Goal: Information Seeking & Learning: Learn about a topic

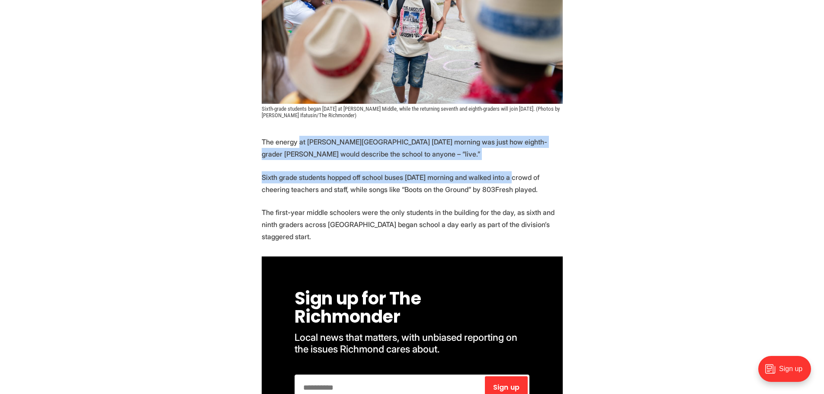
drag, startPoint x: 513, startPoint y: 169, endPoint x: 299, endPoint y: 137, distance: 216.4
click at [299, 137] on p "The energy at [PERSON_NAME][GEOGRAPHIC_DATA] [DATE] morning was just how eighth…" at bounding box center [412, 148] width 301 height 24
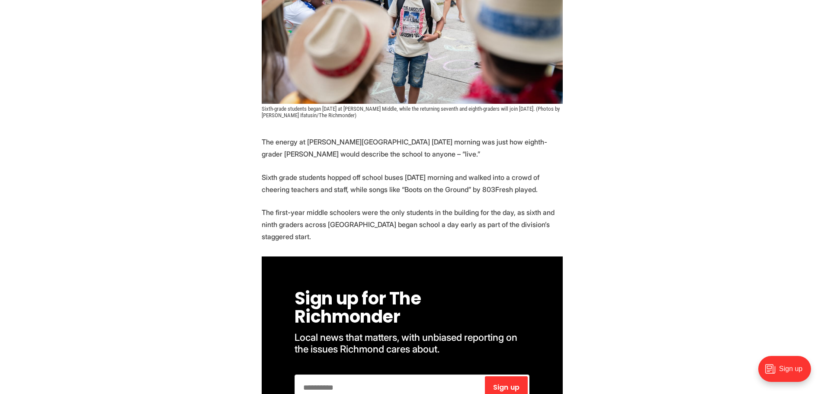
drag, startPoint x: 283, startPoint y: 138, endPoint x: 357, endPoint y: 240, distance: 126.3
click at [356, 240] on p "The first-year middle schoolers were the only students in the building for the …" at bounding box center [412, 224] width 301 height 36
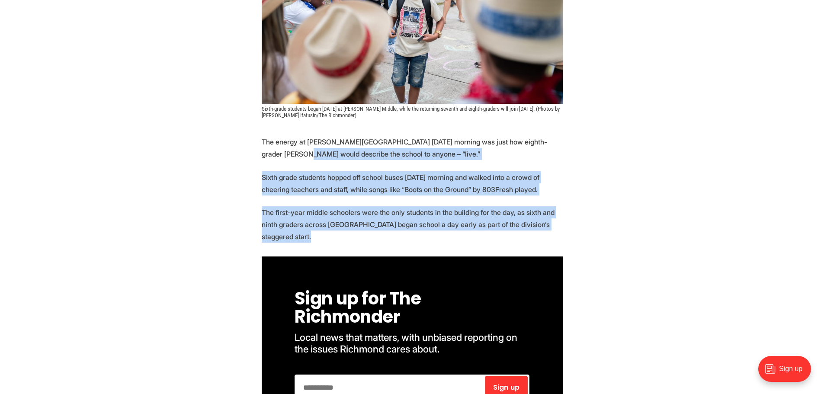
drag, startPoint x: 355, startPoint y: 240, endPoint x: 293, endPoint y: 151, distance: 108.9
click at [293, 151] on p "The energy at Thomas Henderson Middle School Monday morning was just how eighth…" at bounding box center [412, 148] width 301 height 24
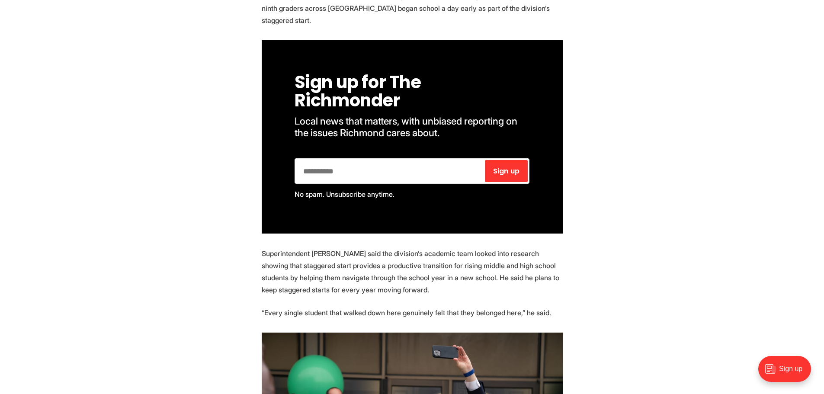
scroll to position [649, 0]
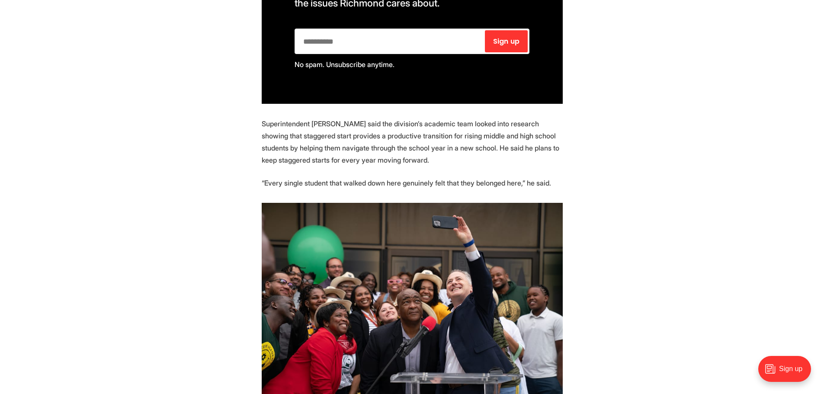
drag, startPoint x: 552, startPoint y: 190, endPoint x: 287, endPoint y: 128, distance: 272.4
click at [287, 128] on p "Superintendent Jason Kamras said the division’s academic team looked into resea…" at bounding box center [412, 142] width 301 height 48
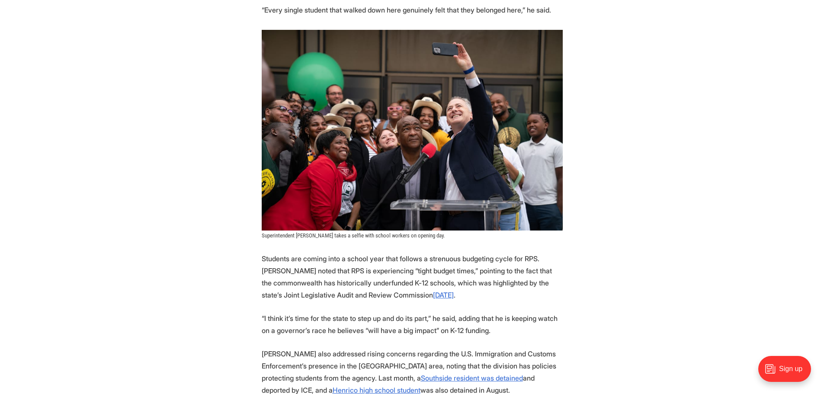
scroll to position [951, 0]
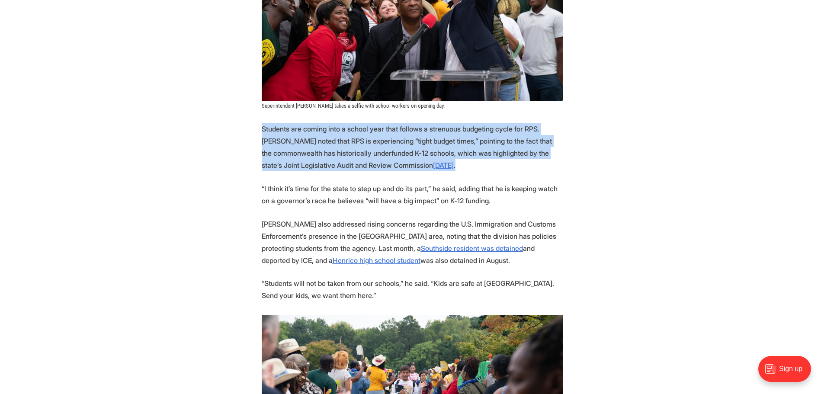
drag, startPoint x: 486, startPoint y: 166, endPoint x: 259, endPoint y: 128, distance: 230.3
click at [259, 128] on section "The energy at Thomas Henderson Middle School Monday morning was just how eighth…" at bounding box center [412, 104] width 824 height 1235
drag, startPoint x: 481, startPoint y: 173, endPoint x: 261, endPoint y: 124, distance: 225.2
click at [261, 124] on section "The energy at Thomas Henderson Middle School Monday morning was just how eighth…" at bounding box center [412, 104] width 824 height 1235
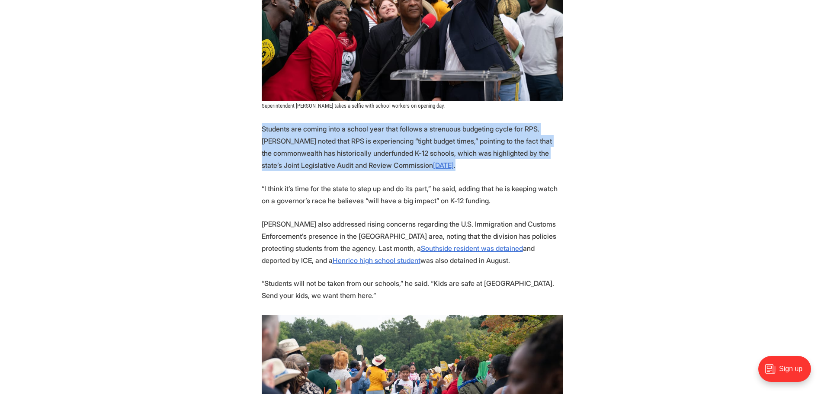
click at [262, 124] on p "Students are coming into a school year that follows a strenuous budgeting cycle…" at bounding box center [412, 147] width 301 height 48
drag, startPoint x: 473, startPoint y: 171, endPoint x: 250, endPoint y: 124, distance: 228.5
click at [250, 124] on section "The energy at Thomas Henderson Middle School Monday morning was just how eighth…" at bounding box center [412, 104] width 824 height 1235
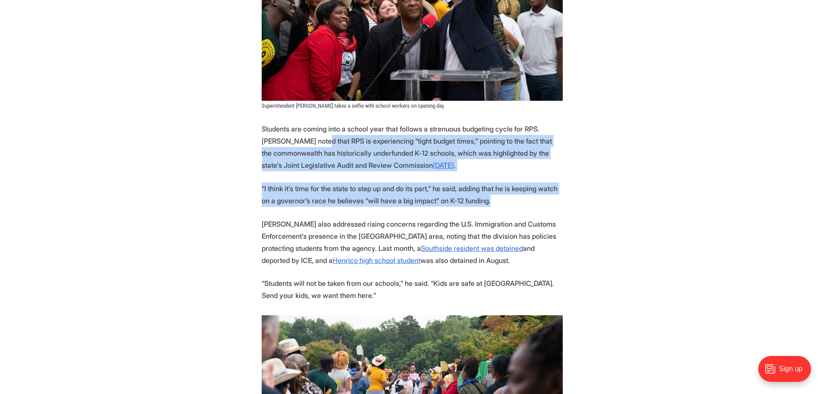
drag, startPoint x: 524, startPoint y: 202, endPoint x: 294, endPoint y: 142, distance: 237.3
click at [294, 142] on section "The energy at Thomas Henderson Middle School Monday morning was just how eighth…" at bounding box center [412, 104] width 824 height 1235
click at [294, 142] on p "Students are coming into a school year that follows a strenuous budgeting cycle…" at bounding box center [412, 147] width 301 height 48
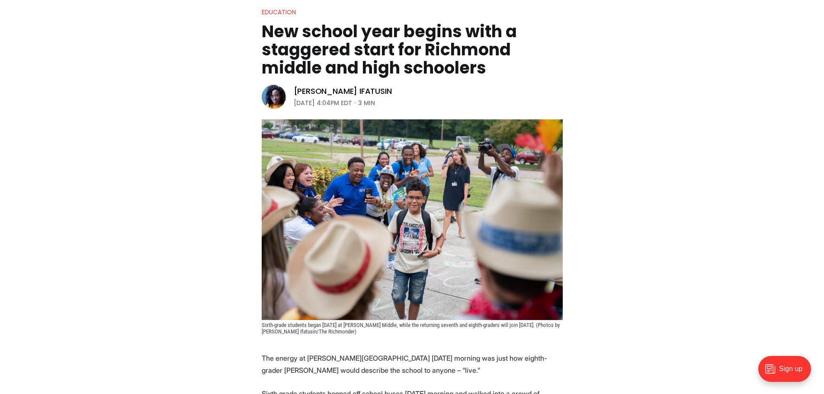
scroll to position [346, 0]
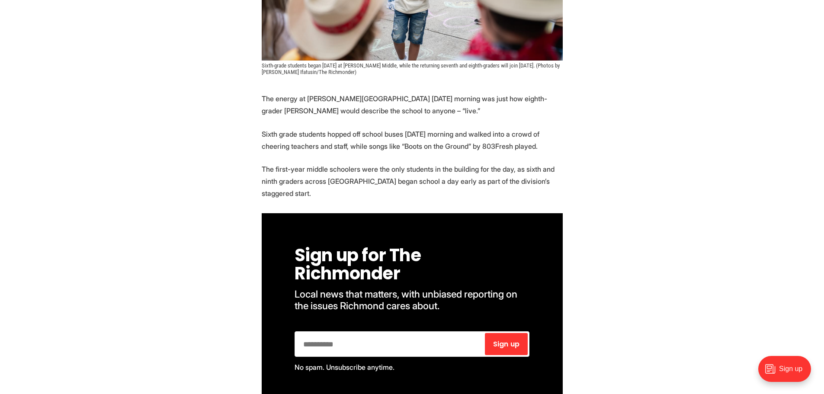
drag, startPoint x: 336, startPoint y: 190, endPoint x: 296, endPoint y: 134, distance: 69.5
click at [296, 134] on p "Sixth grade students hopped off school buses [DATE] morning and walked into a c…" at bounding box center [412, 140] width 301 height 24
drag, startPoint x: 294, startPoint y: 131, endPoint x: 326, endPoint y: 196, distance: 72.3
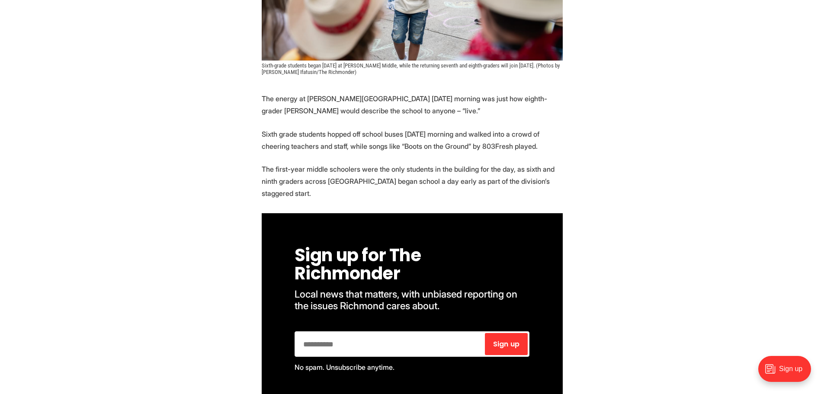
click at [326, 196] on p "The first-year middle schoolers were the only students in the building for the …" at bounding box center [412, 181] width 301 height 36
drag, startPoint x: 324, startPoint y: 196, endPoint x: 291, endPoint y: 133, distance: 72.0
click at [291, 133] on p "Sixth grade students hopped off school buses [DATE] morning and walked into a c…" at bounding box center [412, 140] width 301 height 24
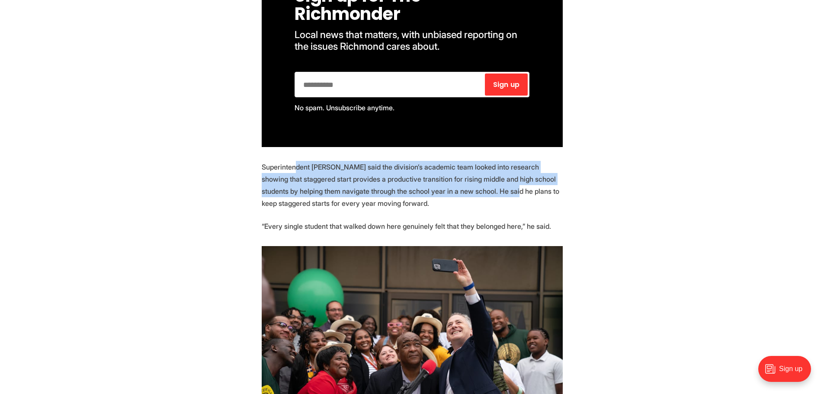
drag, startPoint x: 294, startPoint y: 170, endPoint x: 480, endPoint y: 199, distance: 188.6
click at [480, 198] on p "Superintendent [PERSON_NAME] said the division’s academic team looked into rese…" at bounding box center [412, 185] width 301 height 48
click at [480, 199] on p "Superintendent [PERSON_NAME] said the division’s academic team looked into rese…" at bounding box center [412, 185] width 301 height 48
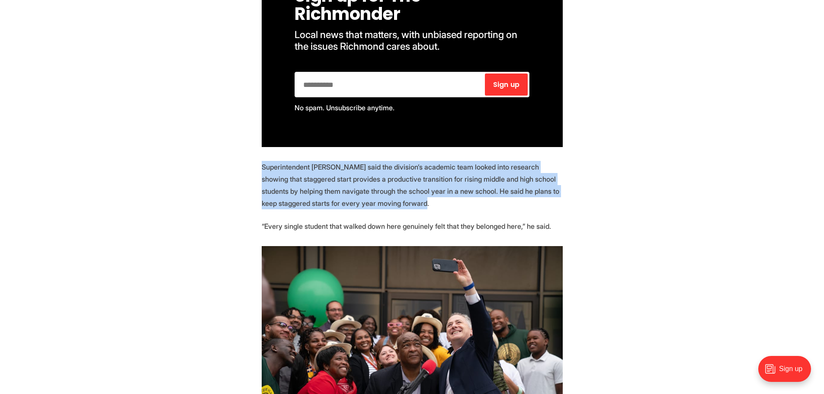
drag, startPoint x: 477, startPoint y: 203, endPoint x: 245, endPoint y: 167, distance: 234.1
drag, startPoint x: 431, startPoint y: 205, endPoint x: 282, endPoint y: 173, distance: 152.7
click at [282, 173] on p "Superintendent [PERSON_NAME] said the division’s academic team looked into rese…" at bounding box center [412, 185] width 301 height 48
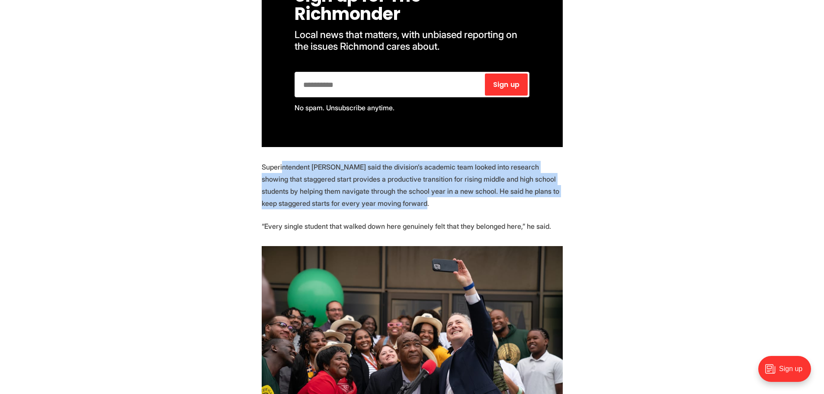
click at [282, 173] on p "Superintendent [PERSON_NAME] said the division’s academic team looked into rese…" at bounding box center [412, 185] width 301 height 48
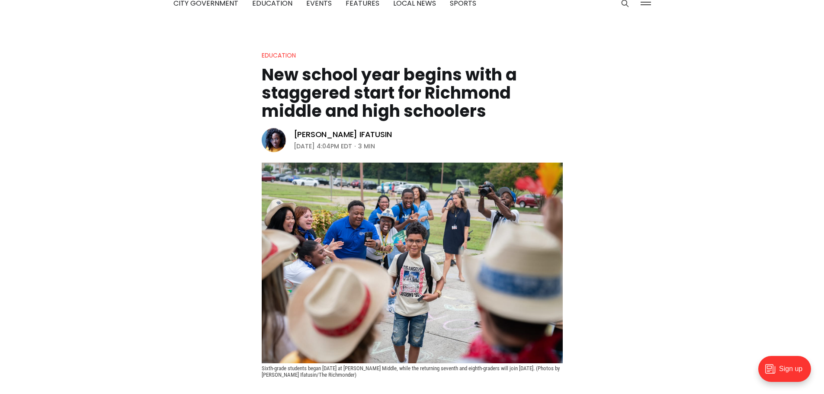
scroll to position [259, 0]
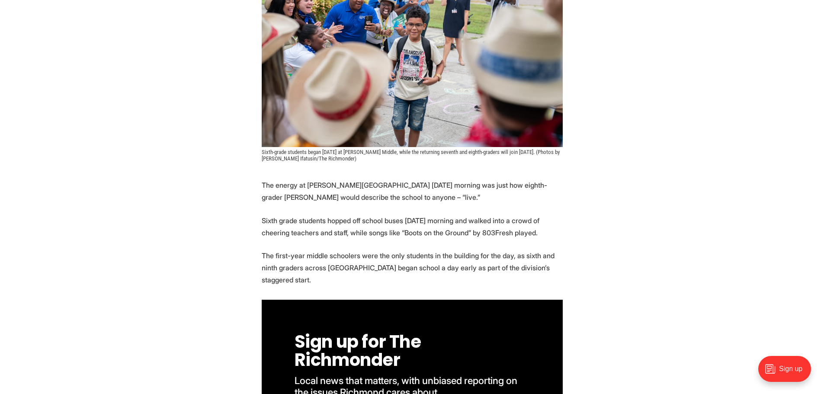
drag, startPoint x: 320, startPoint y: 183, endPoint x: 499, endPoint y: 196, distance: 178.6
click at [499, 196] on p "The energy at [PERSON_NAME][GEOGRAPHIC_DATA] [DATE] morning was just how eighth…" at bounding box center [412, 191] width 301 height 24
drag, startPoint x: 542, startPoint y: 236, endPoint x: 362, endPoint y: 202, distance: 182.7
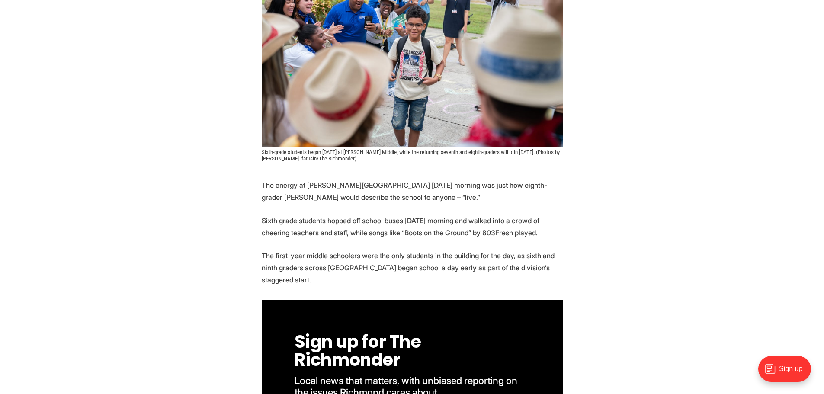
click at [362, 202] on p "The energy at [PERSON_NAME][GEOGRAPHIC_DATA] [DATE] morning was just how eighth…" at bounding box center [412, 191] width 301 height 24
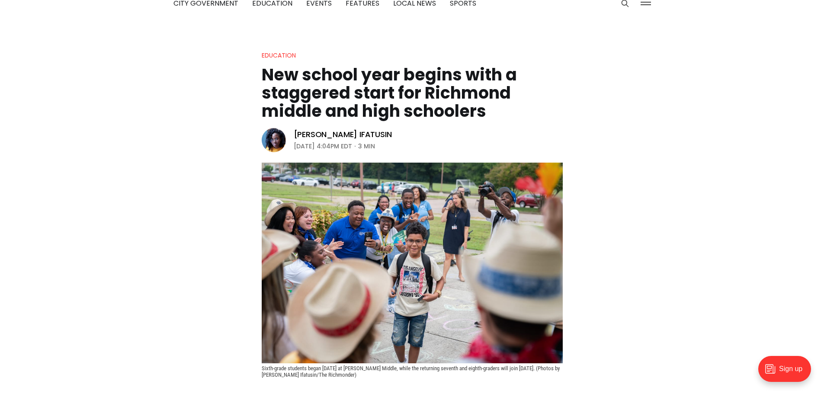
scroll to position [0, 0]
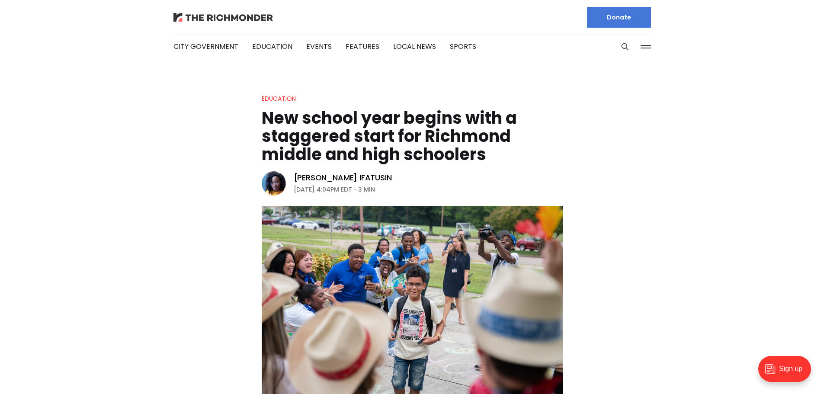
click at [193, 15] on img at bounding box center [222, 17] width 99 height 9
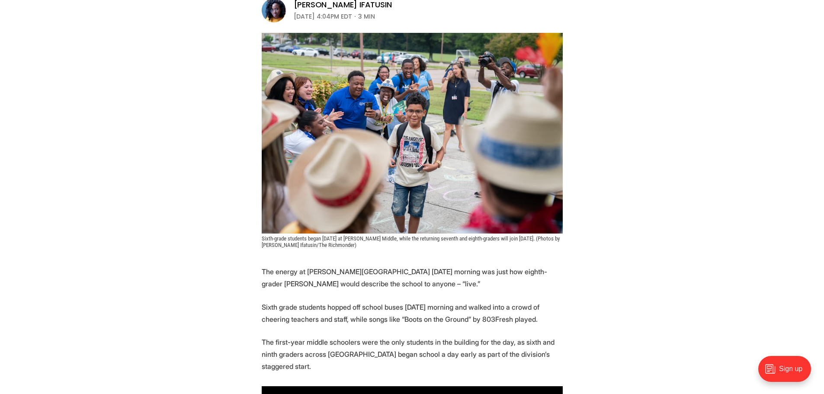
scroll to position [303, 0]
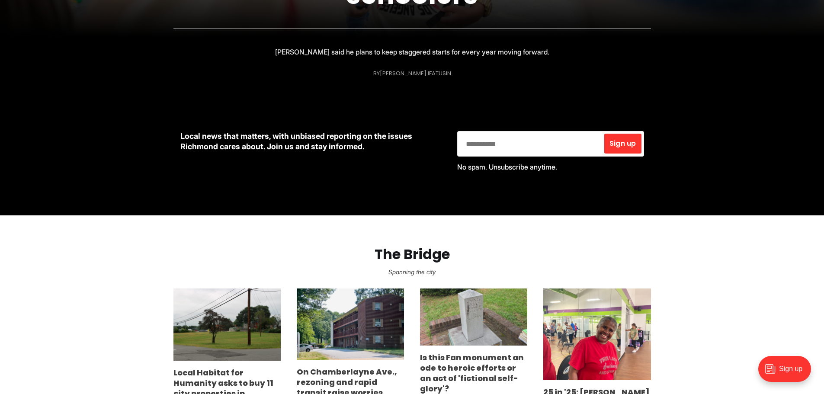
scroll to position [432, 0]
